Goal: Information Seeking & Learning: Learn about a topic

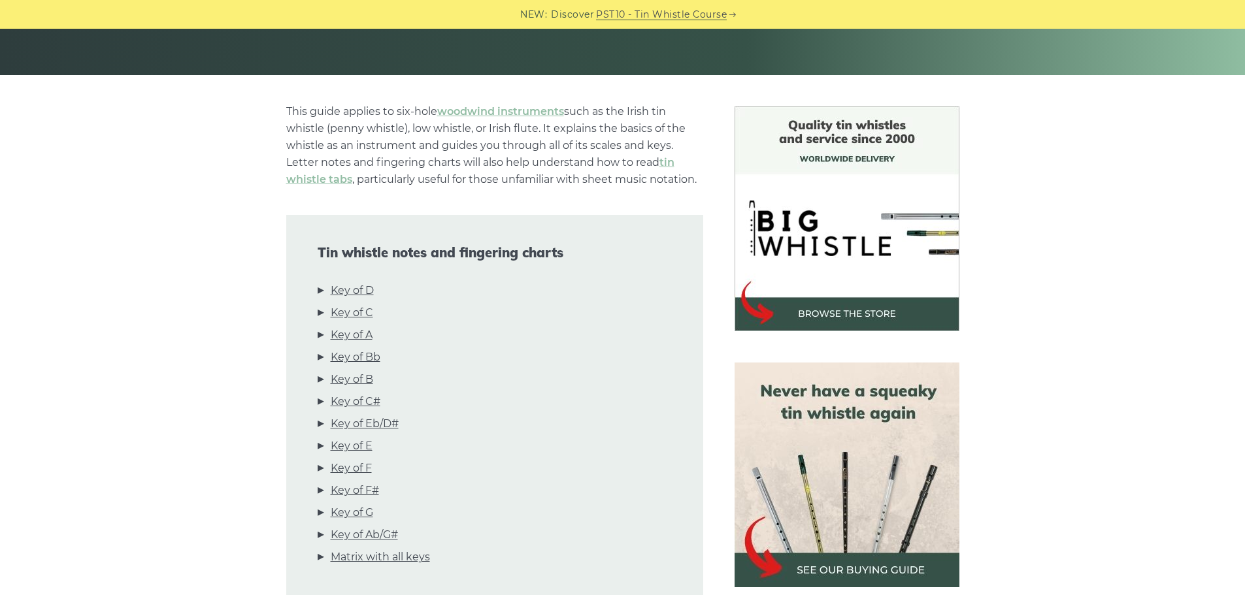
scroll to position [270, 0]
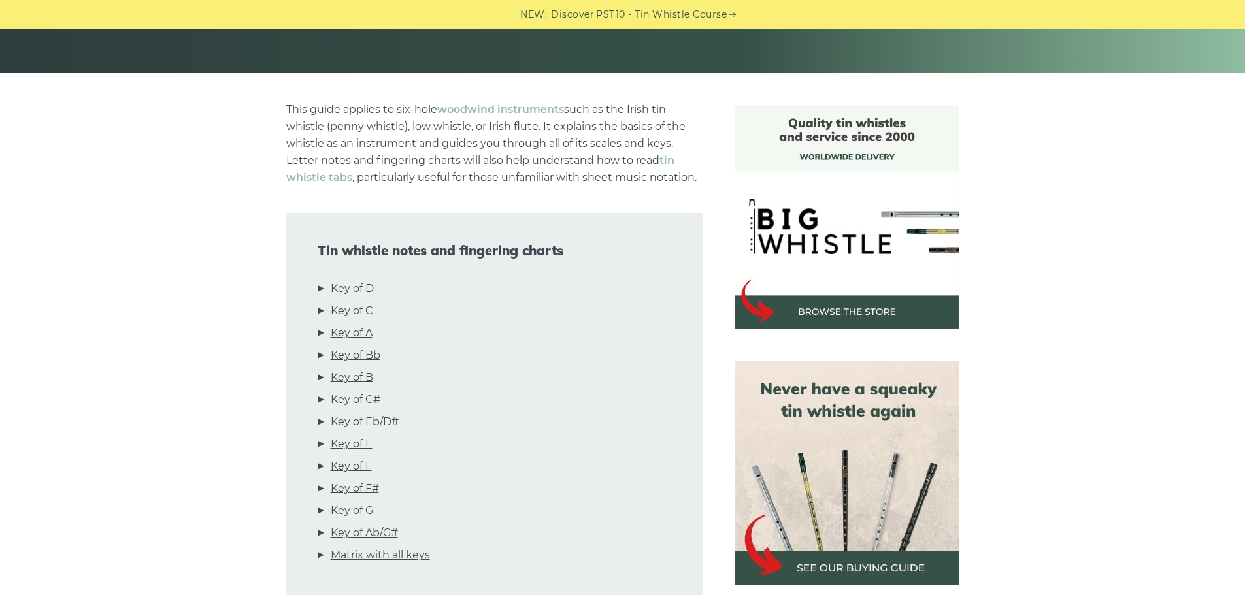
click at [360, 279] on div "Tin whistle notes and fingering charts Key of D Key of C Key of A Key of Bb Key…" at bounding box center [494, 407] width 417 height 388
click at [357, 285] on link "Key of D" at bounding box center [352, 288] width 43 height 17
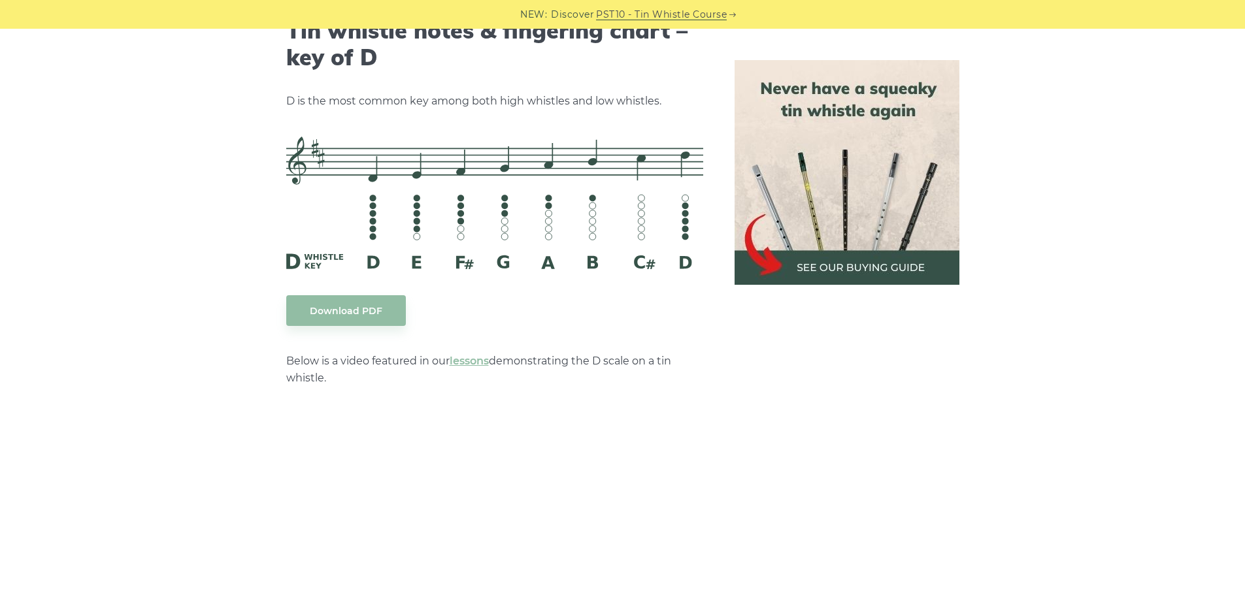
scroll to position [2068, 0]
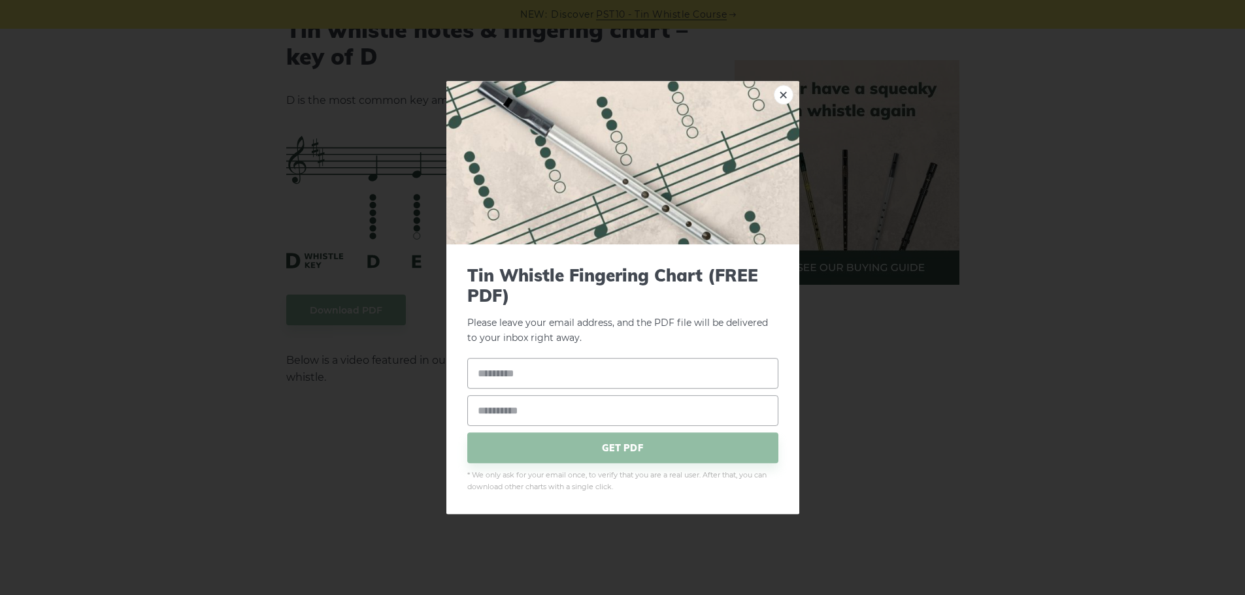
click at [777, 104] on link "×" at bounding box center [784, 95] width 20 height 20
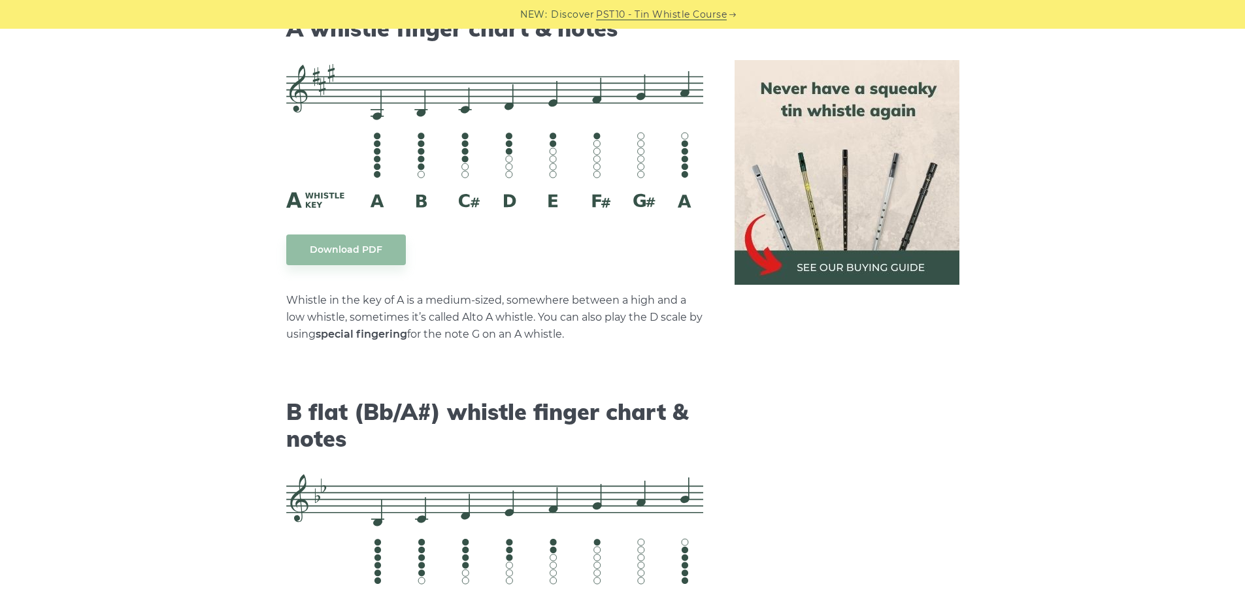
scroll to position [3712, 0]
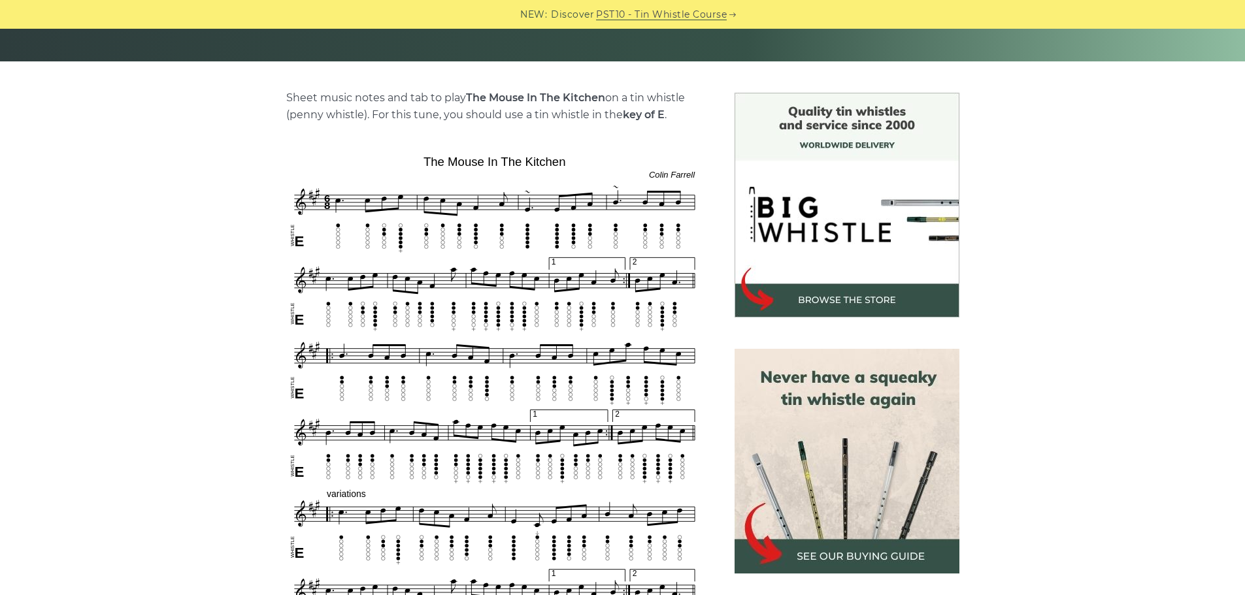
scroll to position [282, 0]
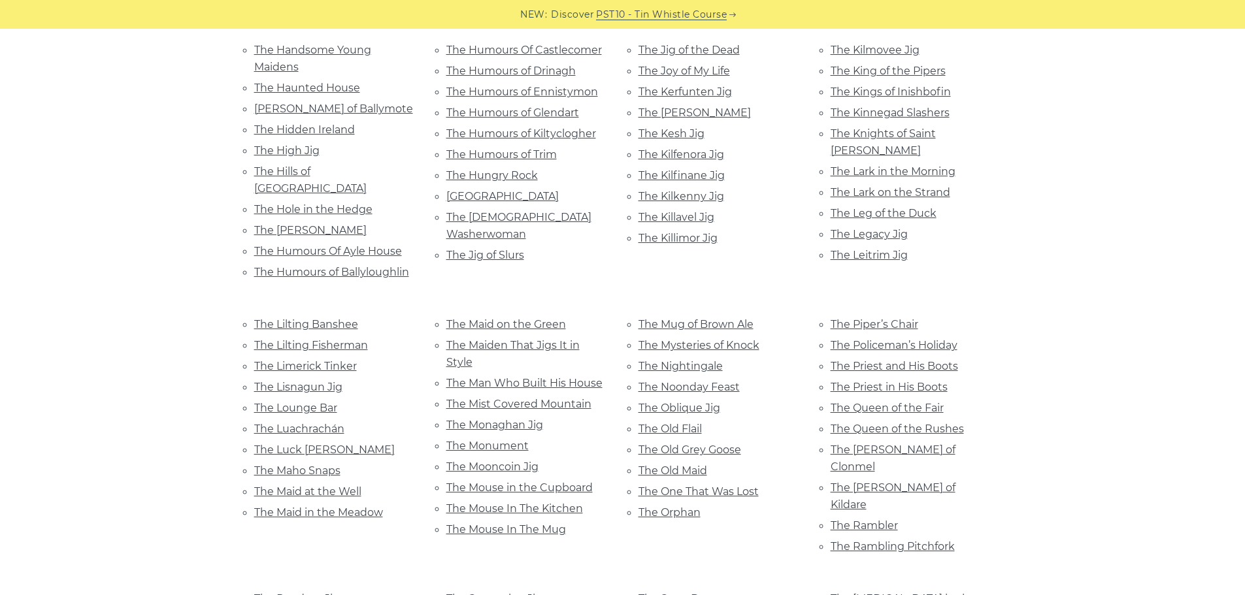
scroll to position [2288, 0]
click at [545, 503] on link "The Mouse In The Kitchen" at bounding box center [514, 509] width 137 height 12
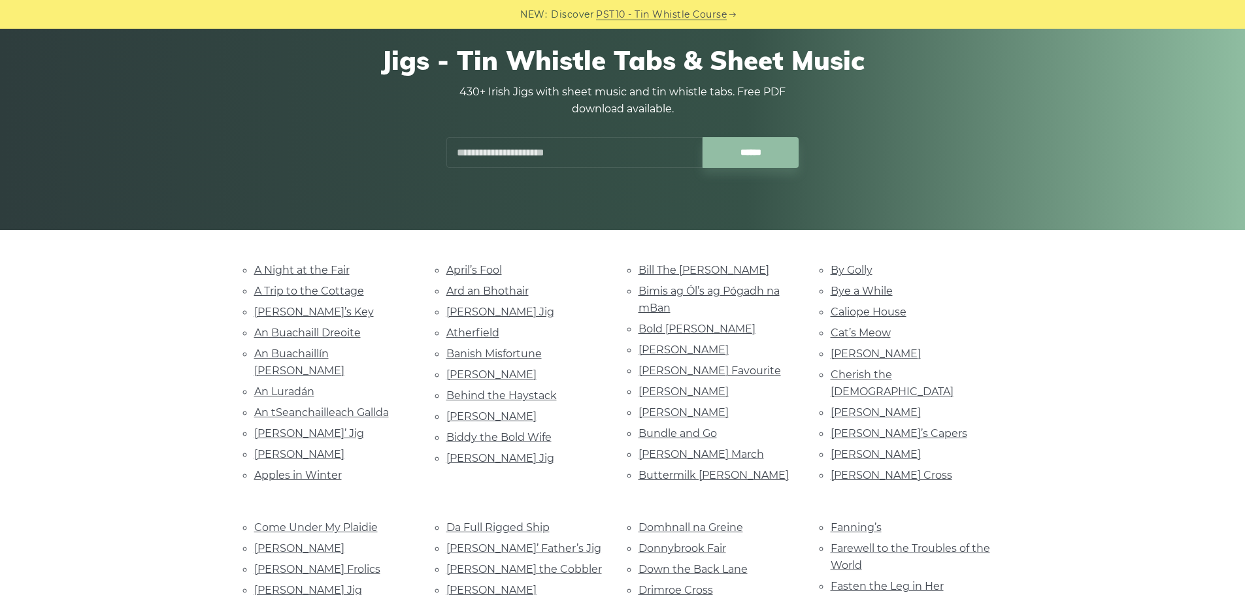
scroll to position [114, 0]
click at [290, 308] on link "Aaron’s Key" at bounding box center [314, 311] width 120 height 12
click at [543, 151] on input "text" at bounding box center [574, 152] width 256 height 31
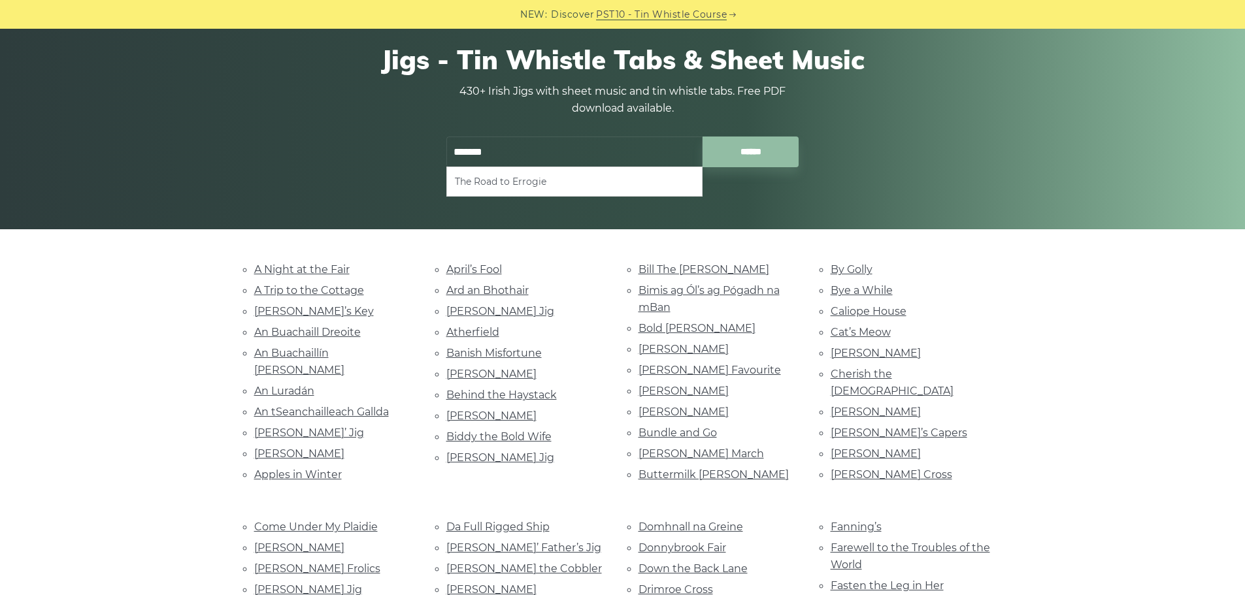
click at [627, 185] on li "The Road to Errogie" at bounding box center [574, 182] width 239 height 16
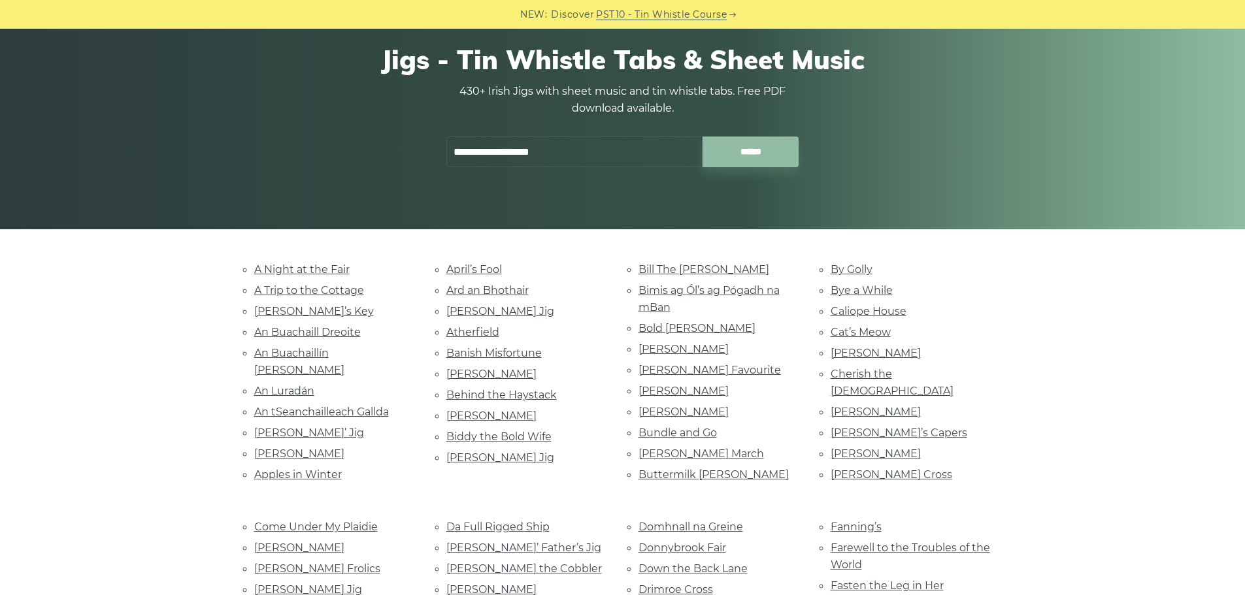
click at [576, 148] on input "**********" at bounding box center [574, 152] width 256 height 31
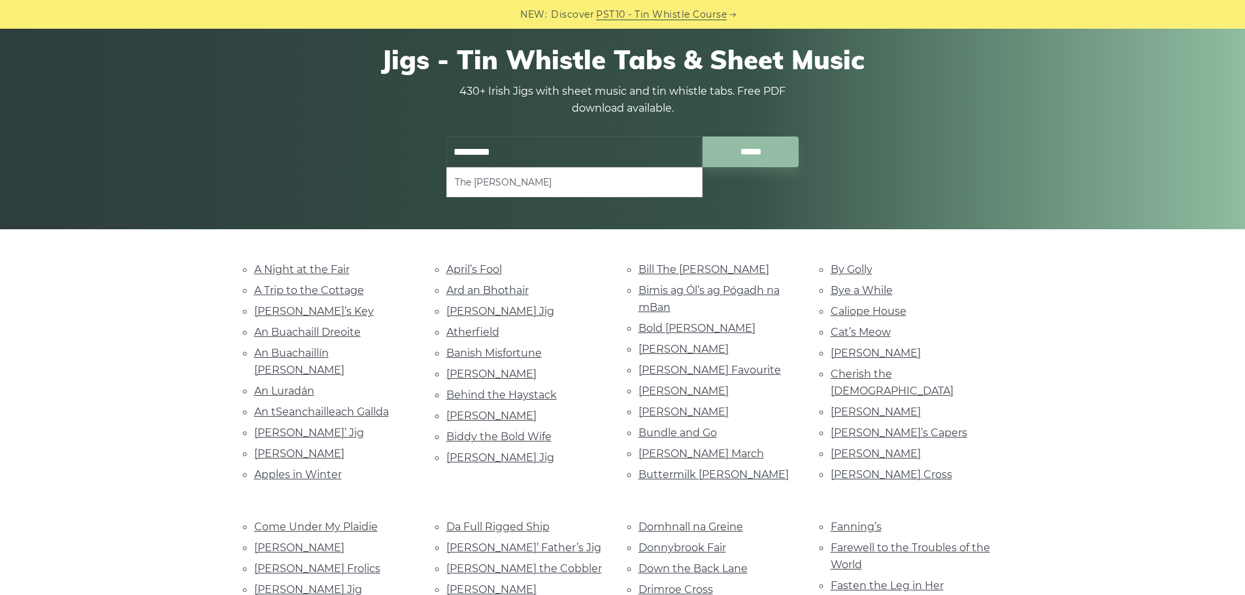
click at [509, 181] on li "The Kerry Polka" at bounding box center [574, 183] width 239 height 16
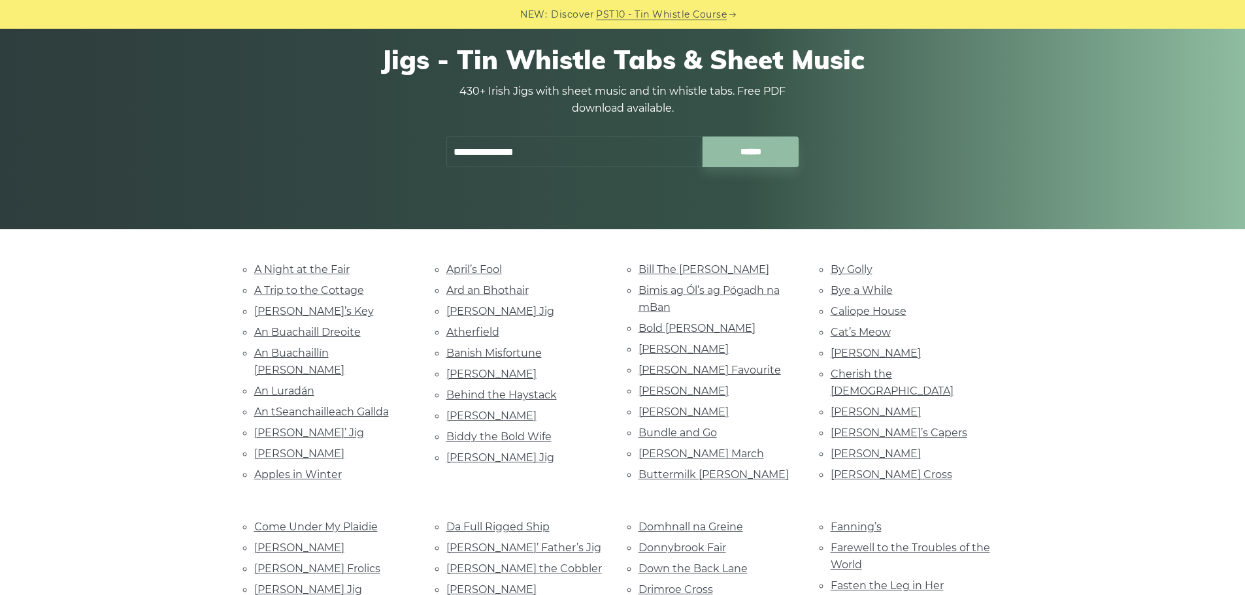
type input "**********"
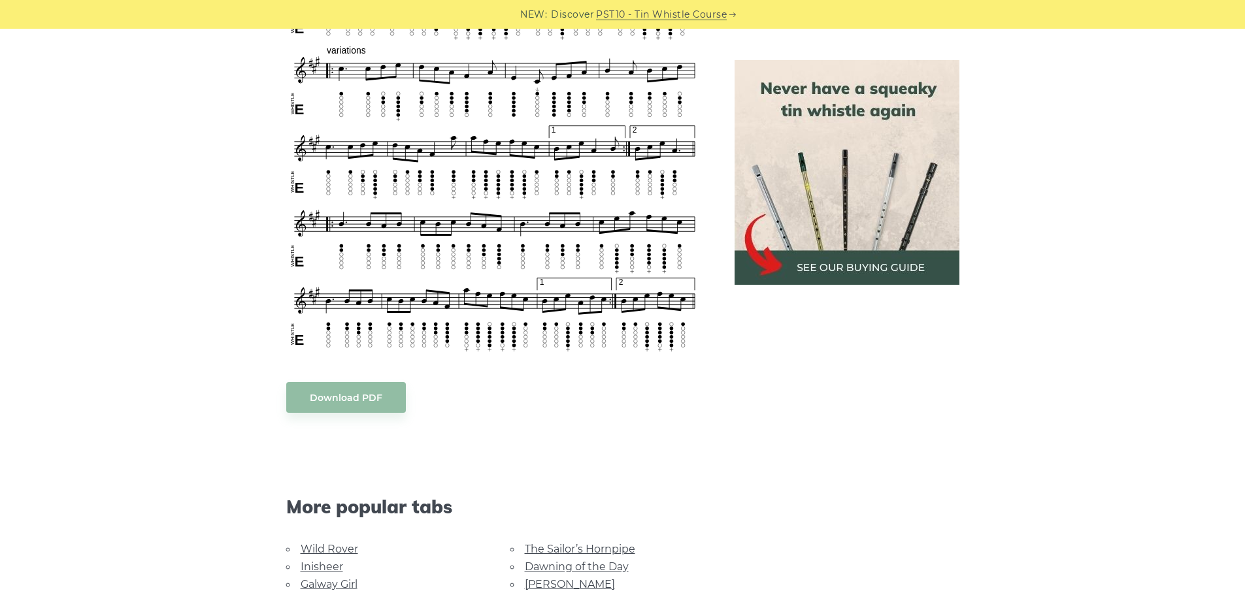
scroll to position [684, 0]
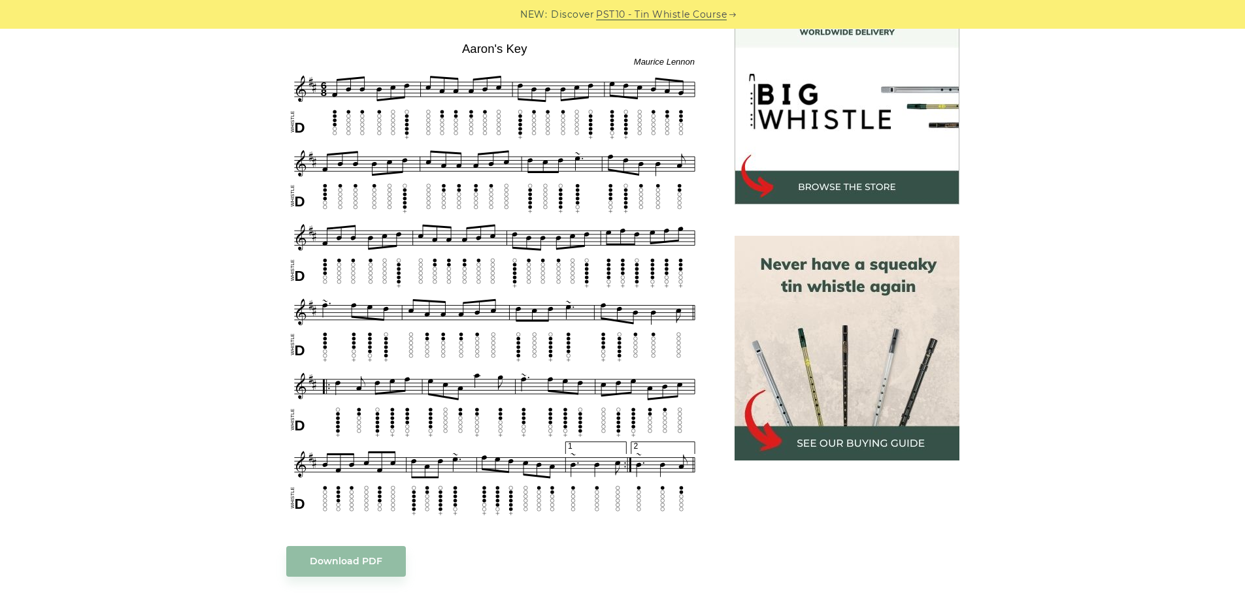
scroll to position [395, 0]
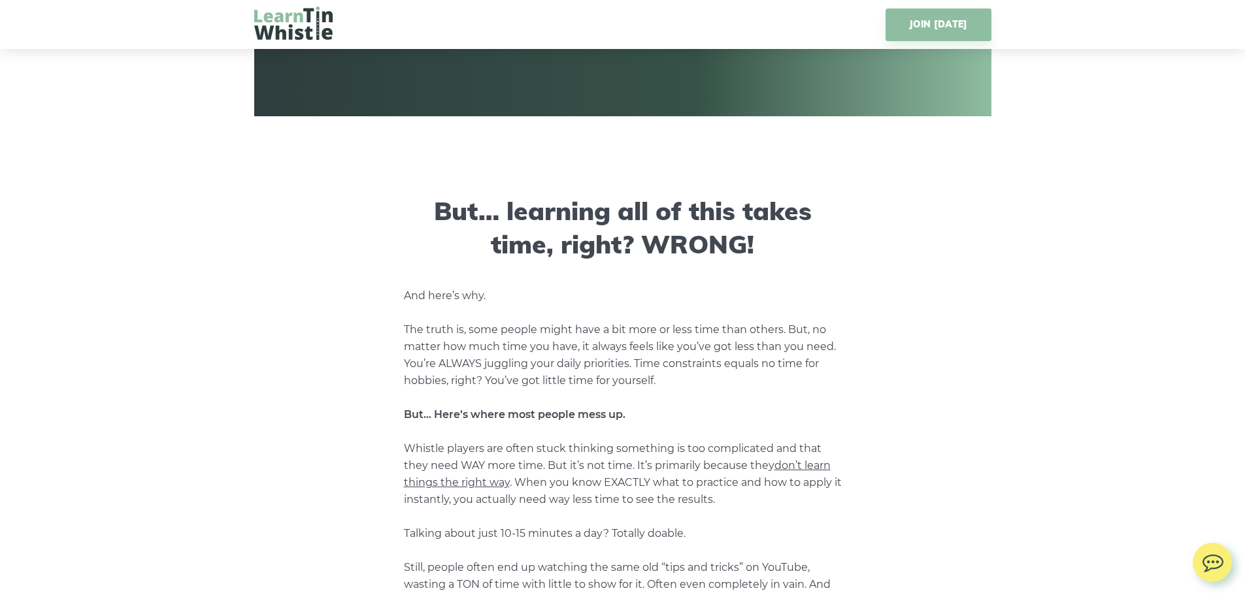
scroll to position [7497, 0]
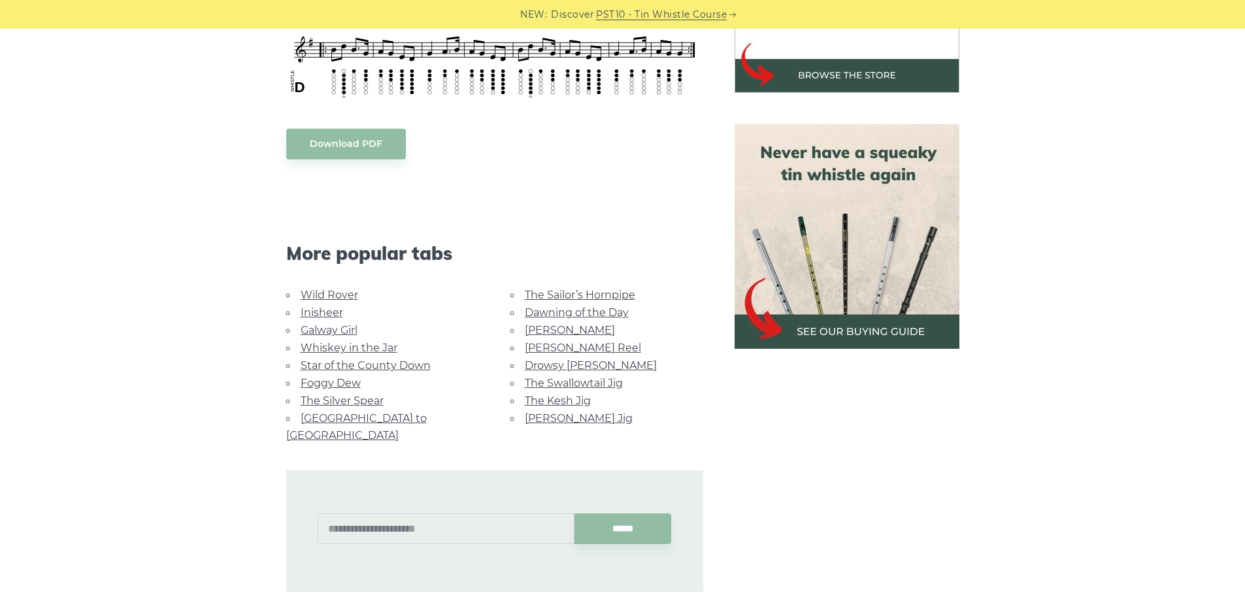
scroll to position [507, 0]
click at [332, 348] on link "Whiskey in the Jar" at bounding box center [349, 347] width 97 height 12
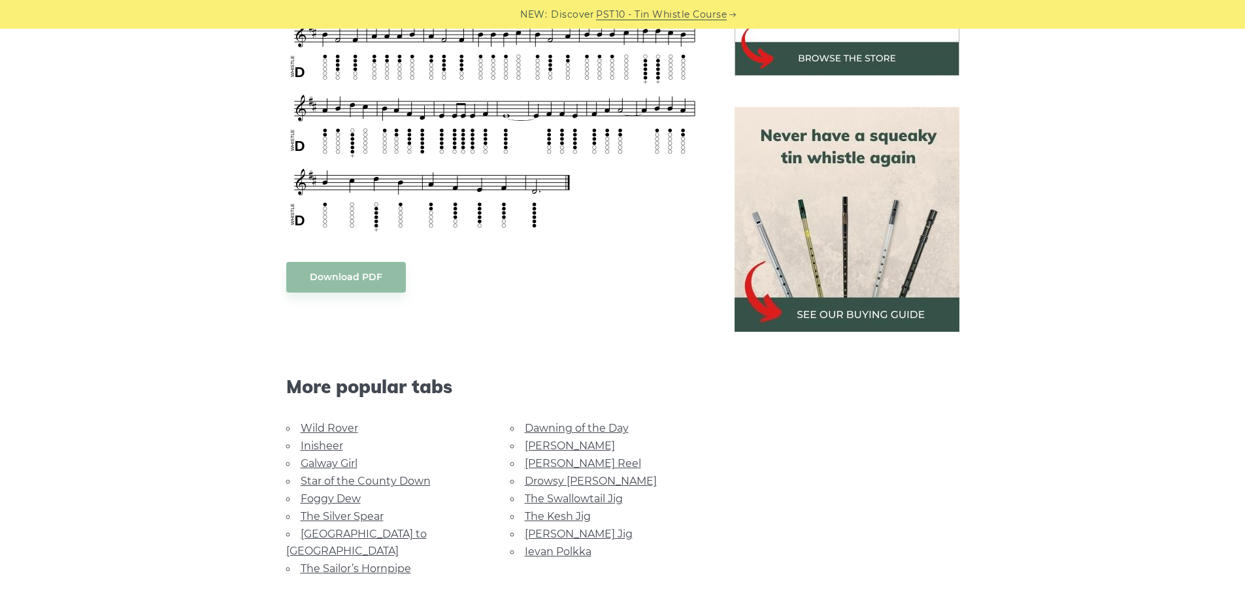
scroll to position [526, 0]
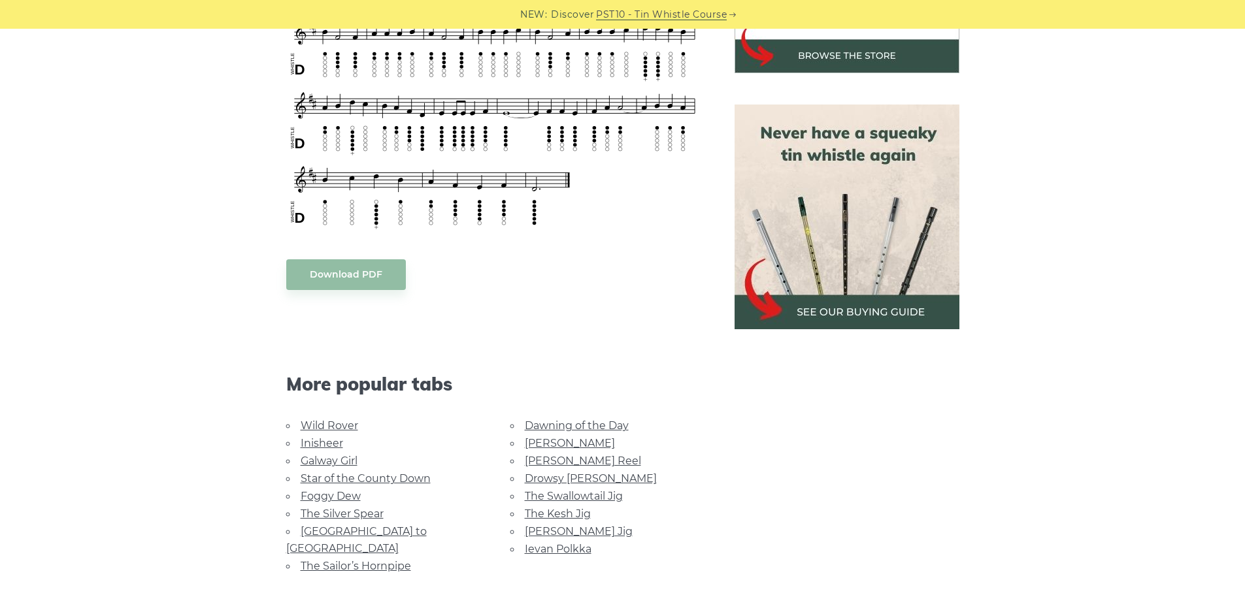
click at [339, 426] on link "Wild Rover" at bounding box center [330, 426] width 58 height 12
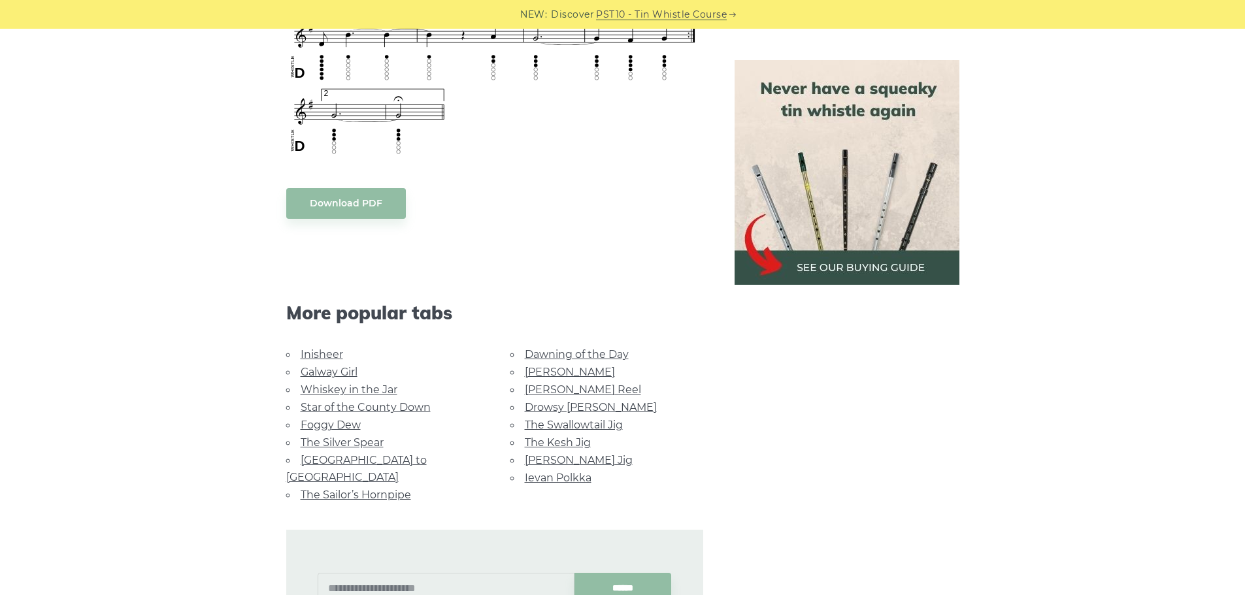
scroll to position [1056, 0]
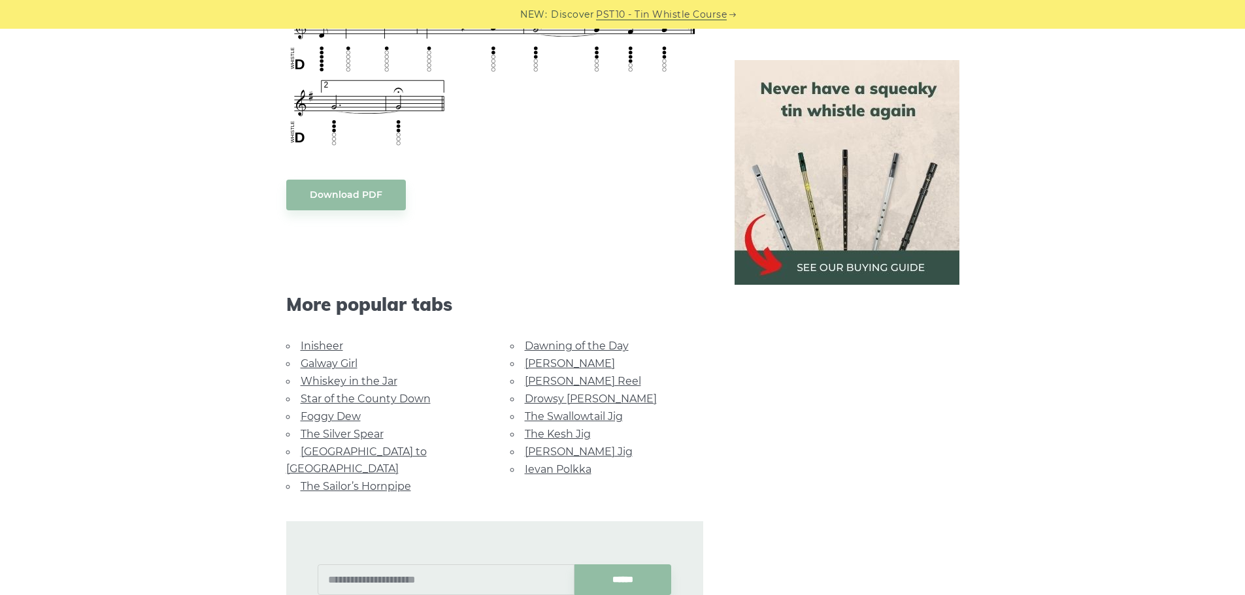
click at [340, 362] on link "Galway Girl" at bounding box center [329, 364] width 57 height 12
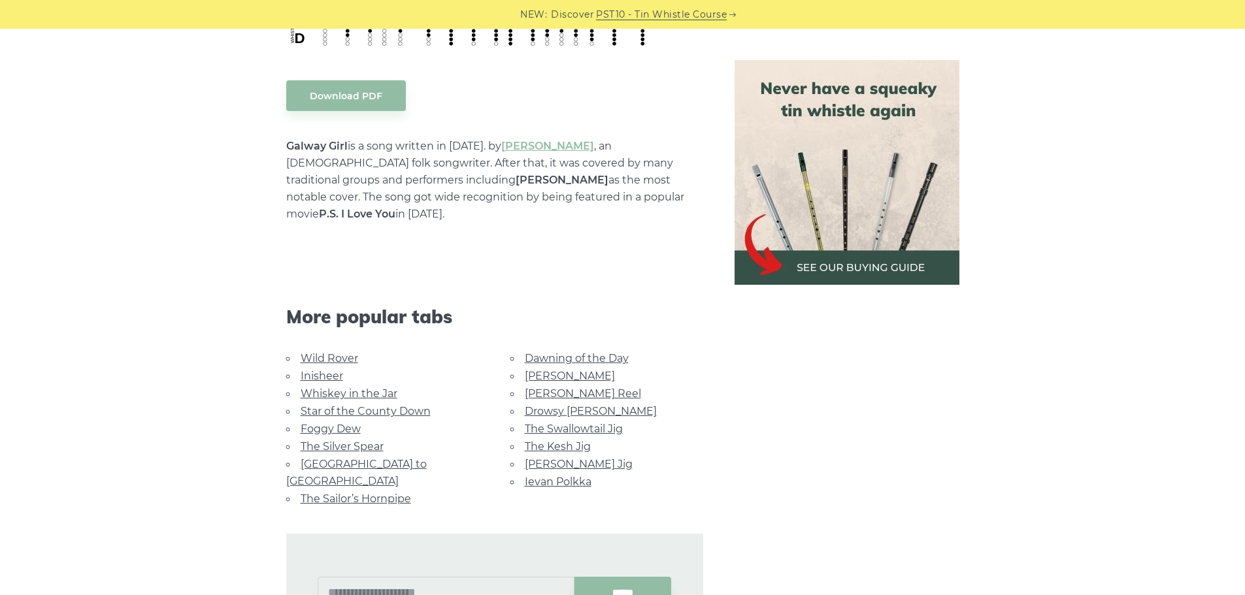
scroll to position [703, 0]
click at [343, 387] on link "Whiskey in the Jar" at bounding box center [349, 393] width 97 height 12
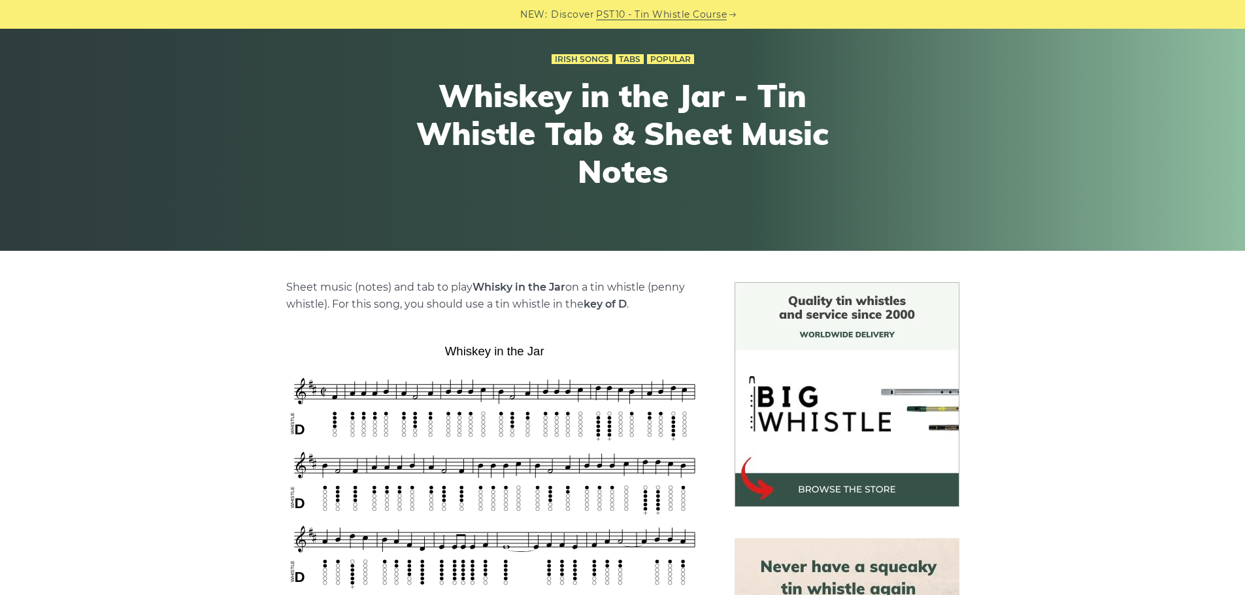
scroll to position [83, 0]
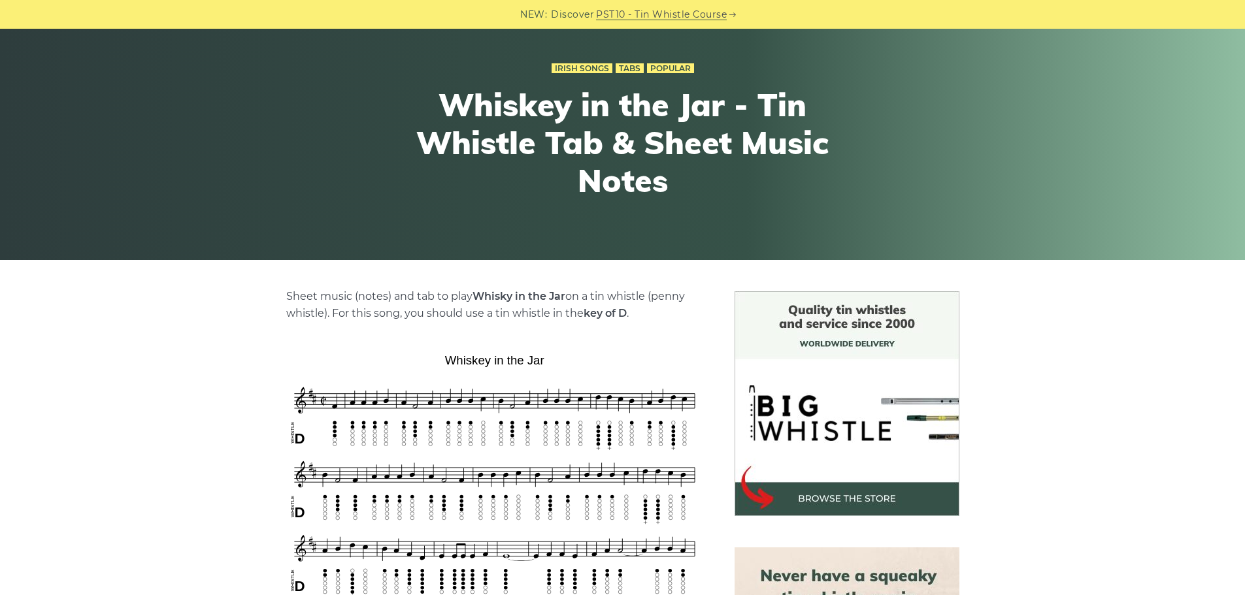
click at [1235, 192] on div "Irish Songs Tabs Popular Whiskey in the Jar - Tin Whistle Tab & Sheet Music Not…" at bounding box center [622, 136] width 1245 height 248
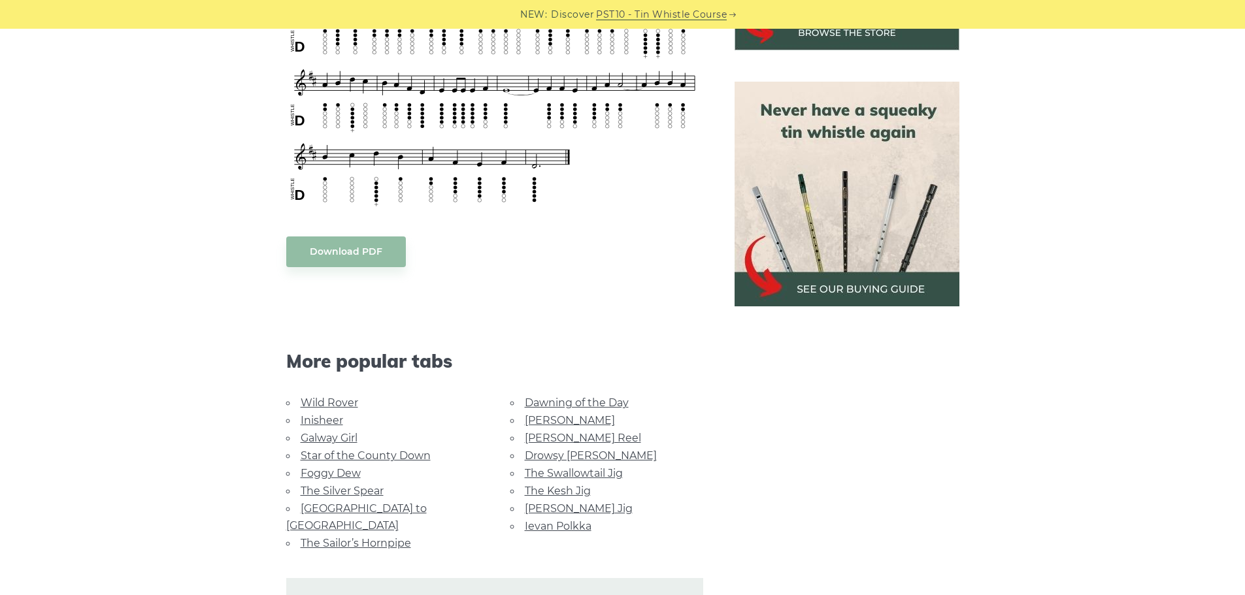
scroll to position [564, 0]
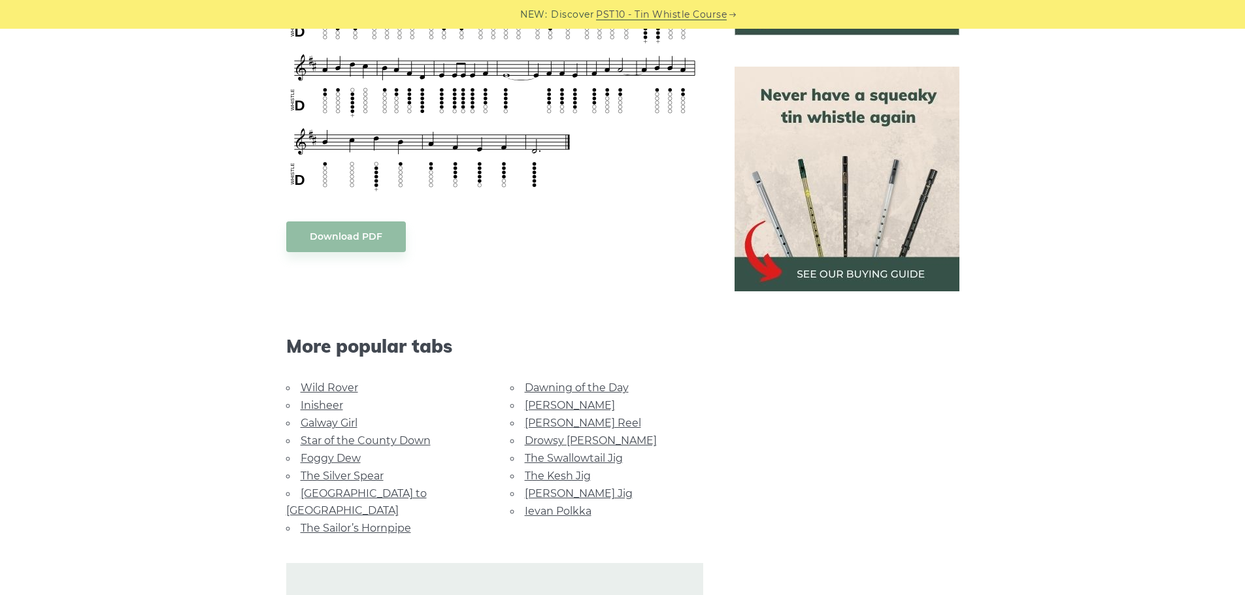
click at [395, 494] on link "Rocky Road to Dublin" at bounding box center [356, 502] width 141 height 29
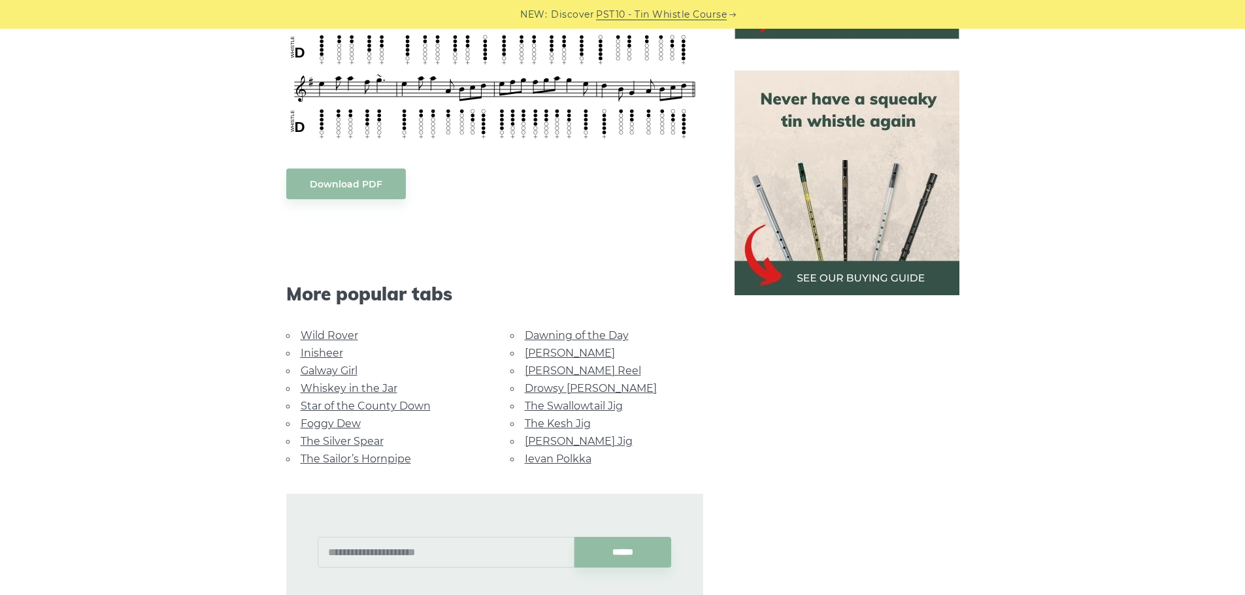
scroll to position [618, 0]
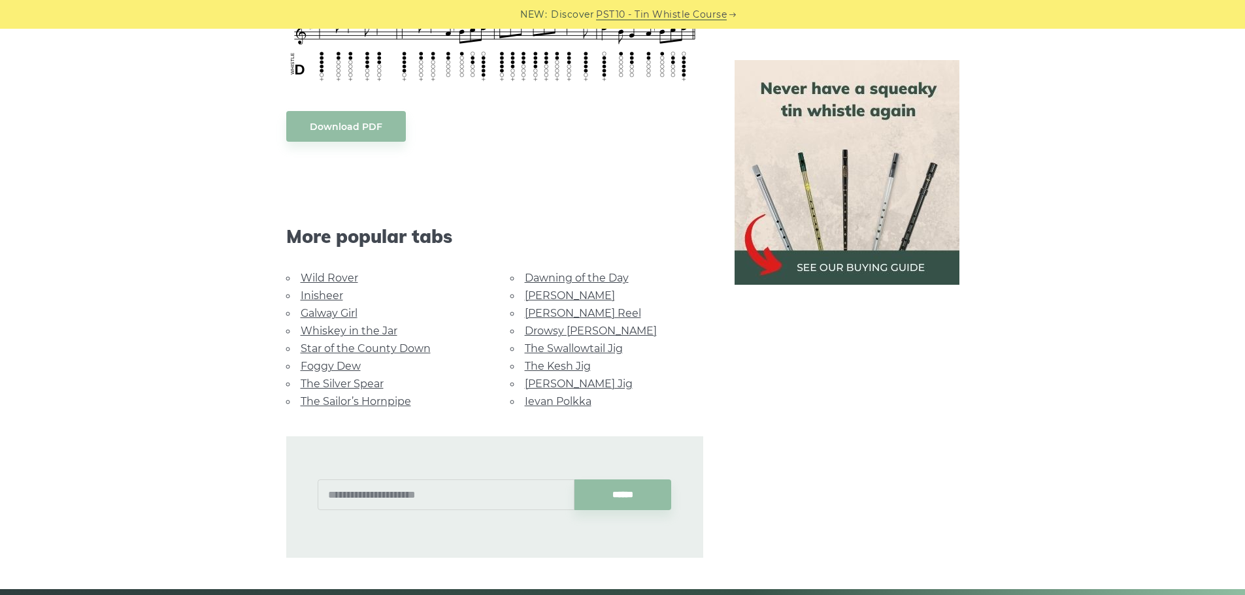
click at [350, 395] on link "The Sailor’s Hornpipe" at bounding box center [356, 401] width 110 height 12
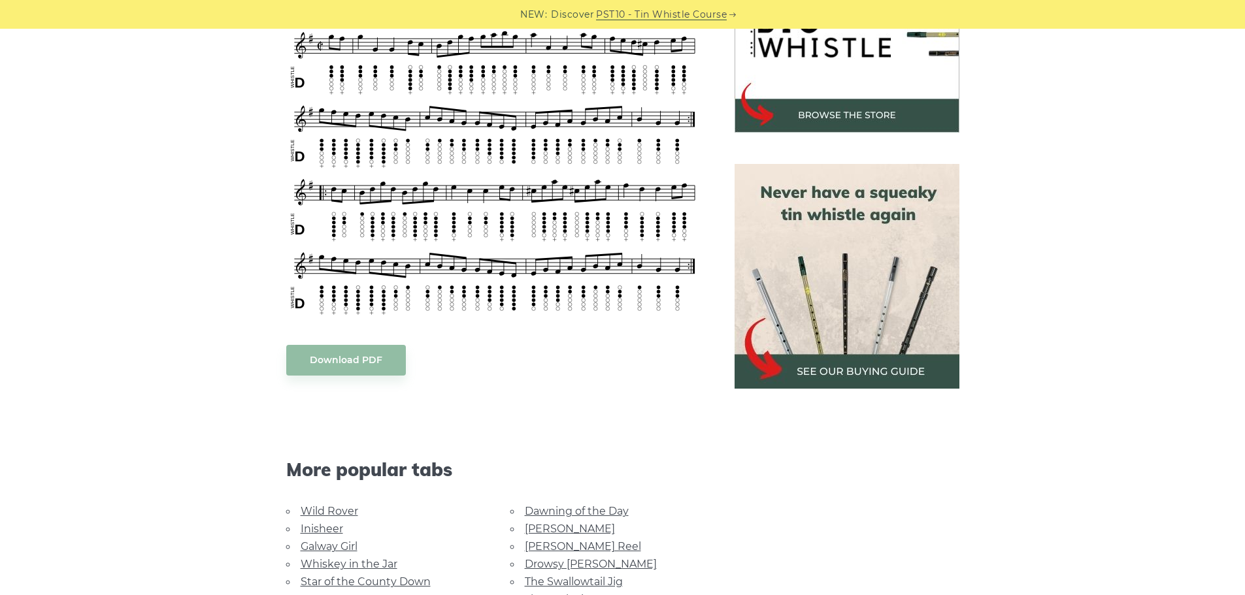
scroll to position [546, 0]
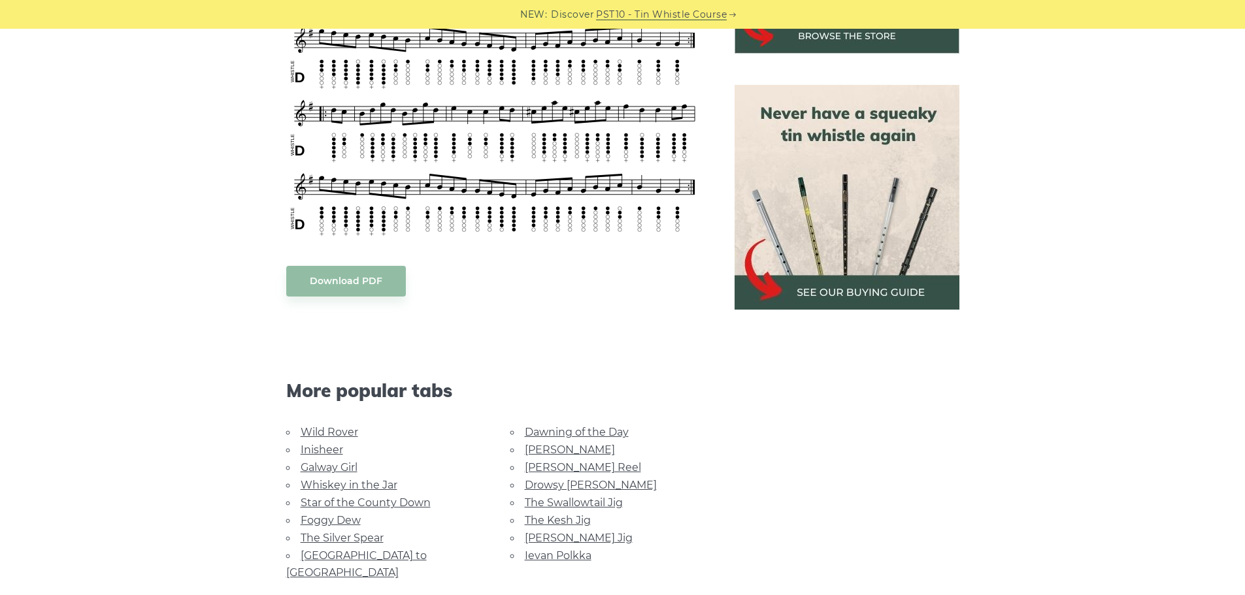
click at [558, 503] on link "The Swallowtail Jig" at bounding box center [574, 503] width 98 height 12
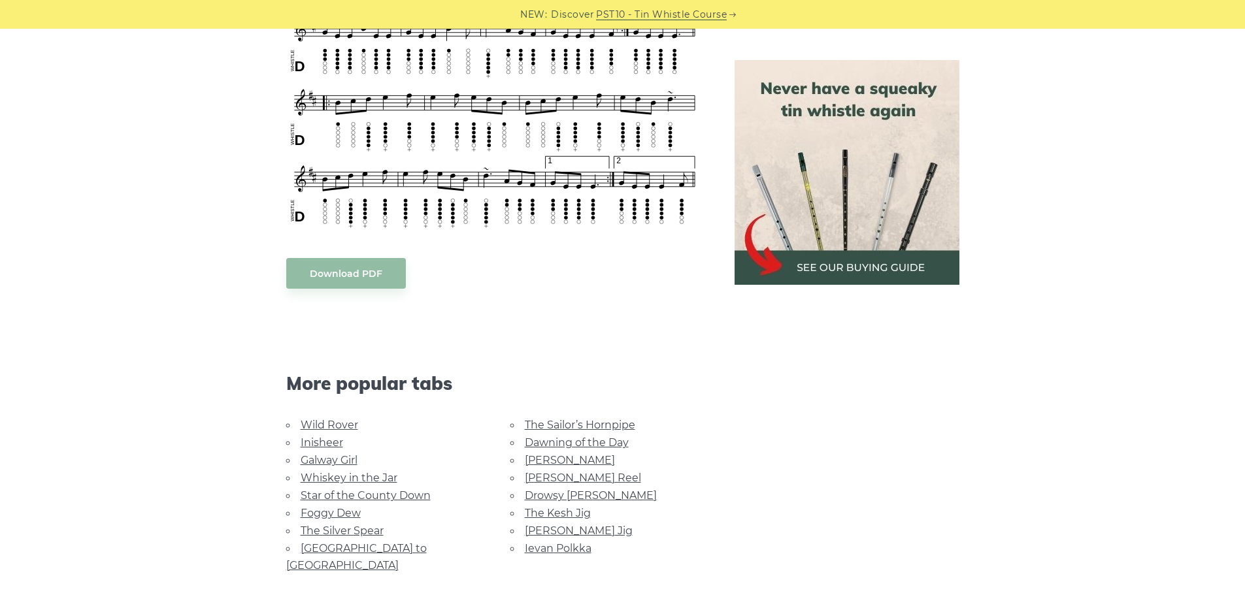
scroll to position [865, 0]
click at [578, 420] on link "The Sailor’s Hornpipe" at bounding box center [580, 424] width 110 height 12
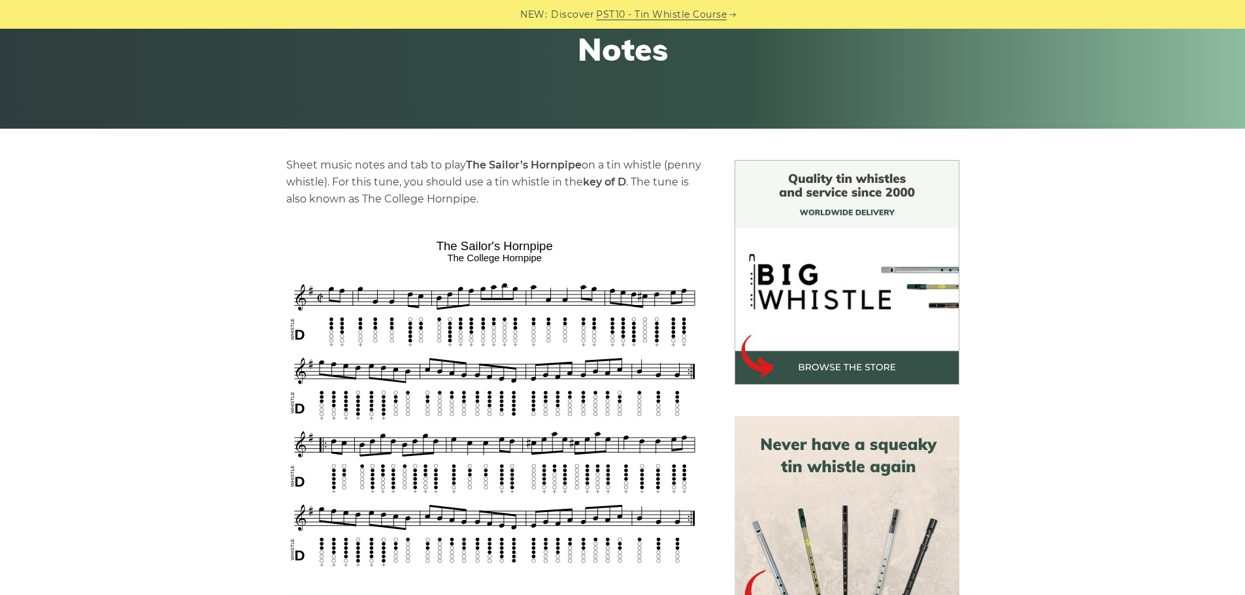
scroll to position [506, 0]
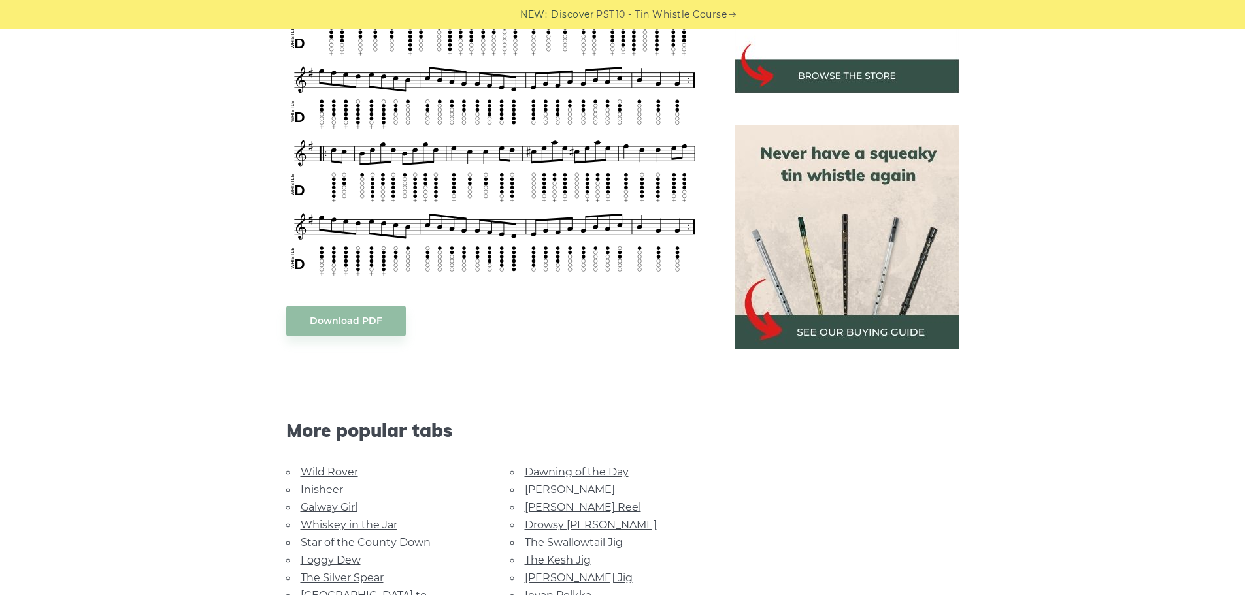
click at [554, 561] on link "The Kesh Jig" at bounding box center [558, 560] width 66 height 12
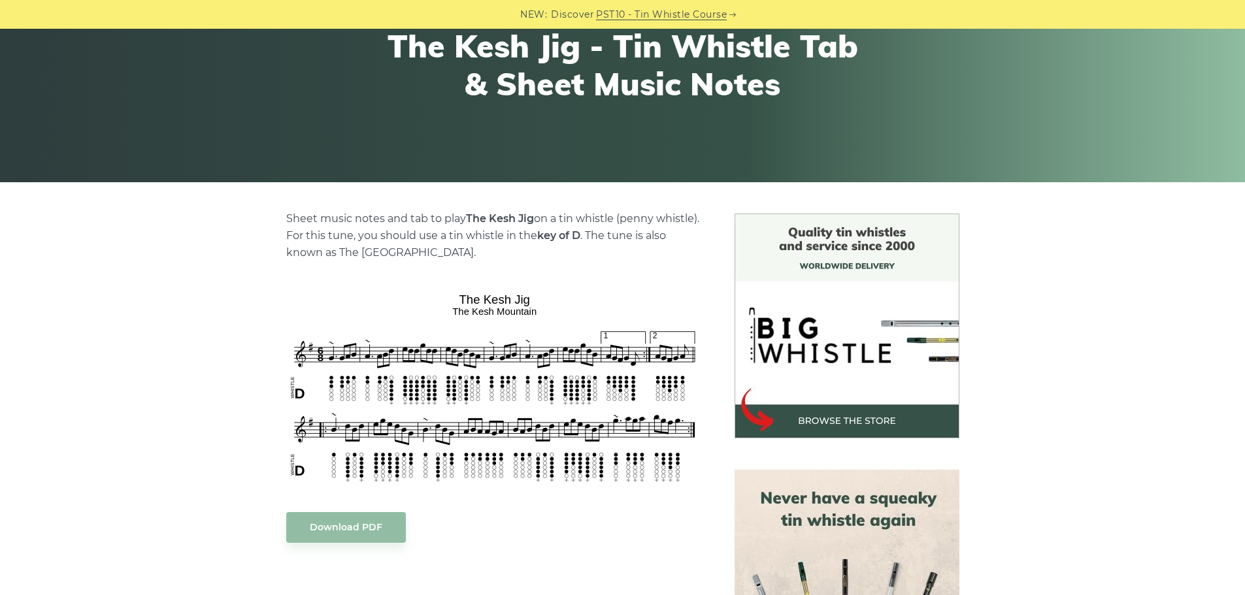
scroll to position [186, 0]
